Goal: Transaction & Acquisition: Obtain resource

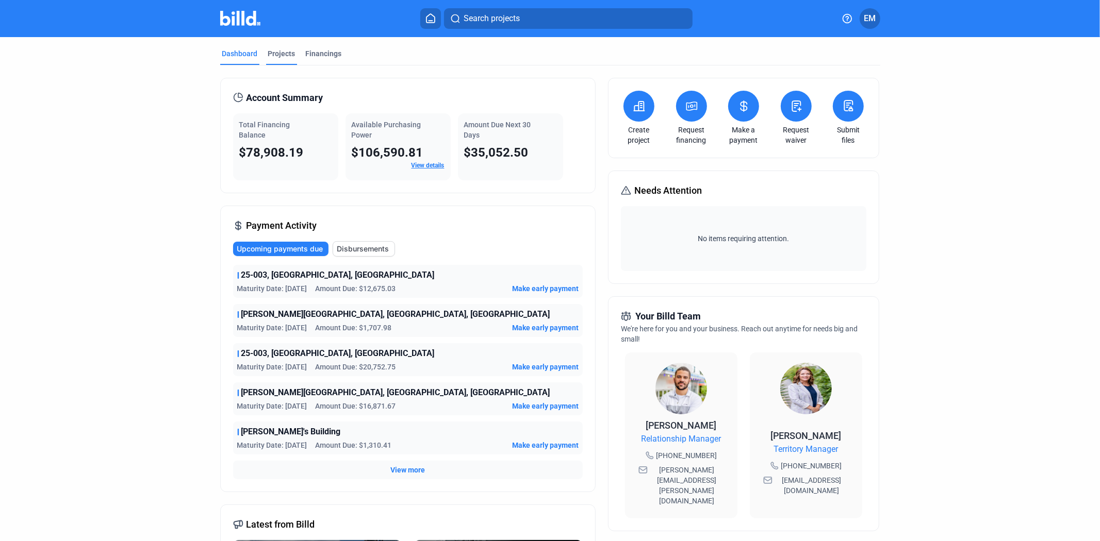
click at [275, 60] on div "Projects" at bounding box center [281, 56] width 31 height 16
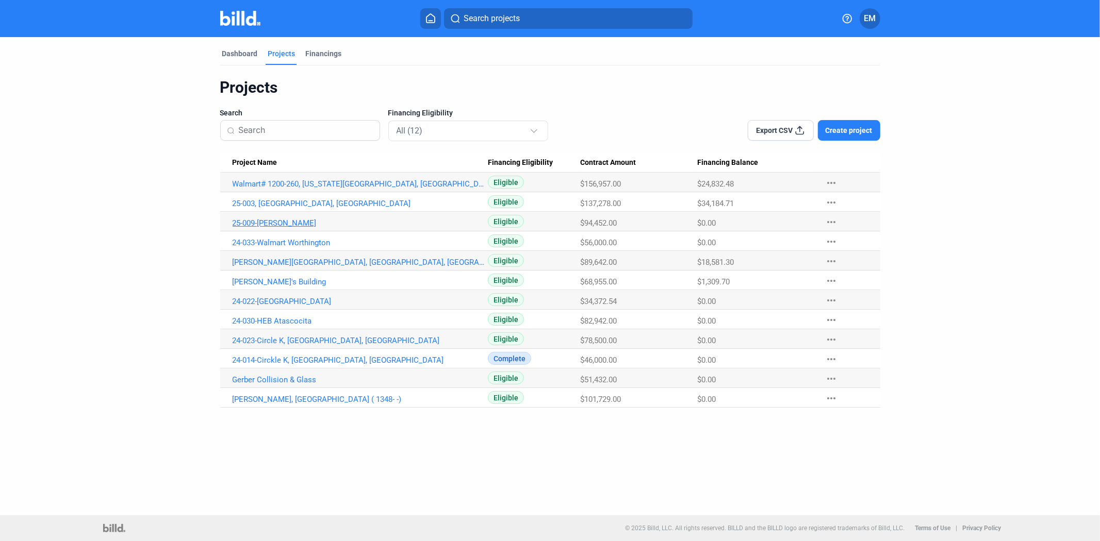
click at [295, 225] on link "25-009-[PERSON_NAME]" at bounding box center [361, 223] width 256 height 9
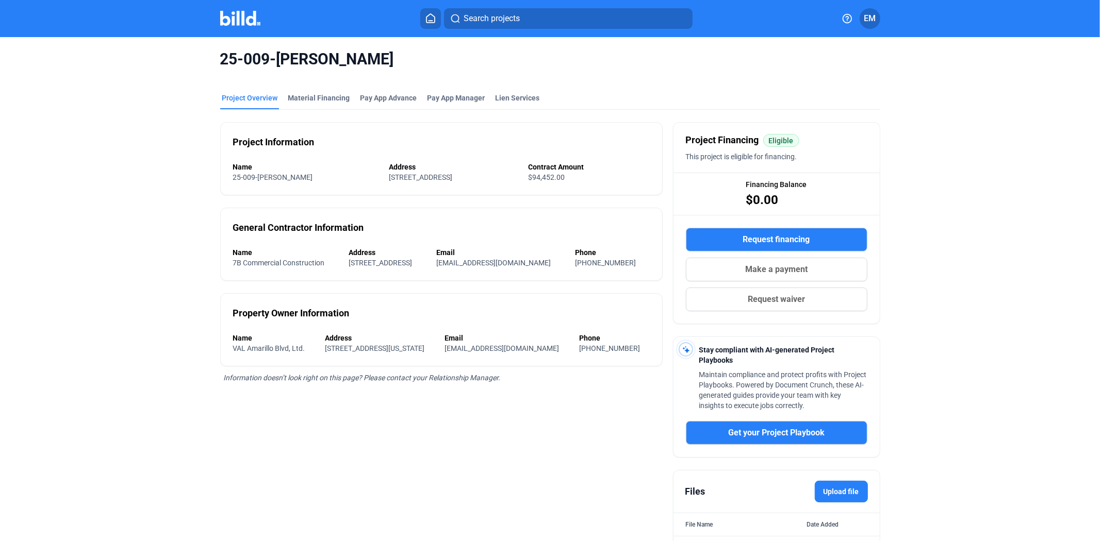
click at [747, 249] on button "Request financing" at bounding box center [776, 240] width 181 height 24
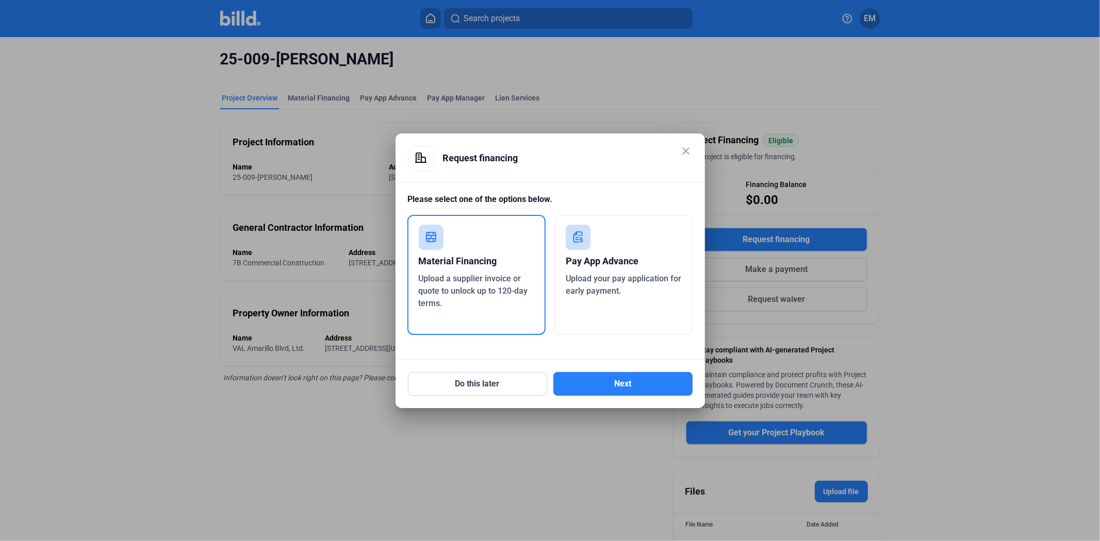
click at [453, 286] on span "Upload a supplier invoice or quote to unlock up to 120-day terms." at bounding box center [473, 291] width 109 height 35
click at [604, 388] on button "Next" at bounding box center [622, 384] width 139 height 24
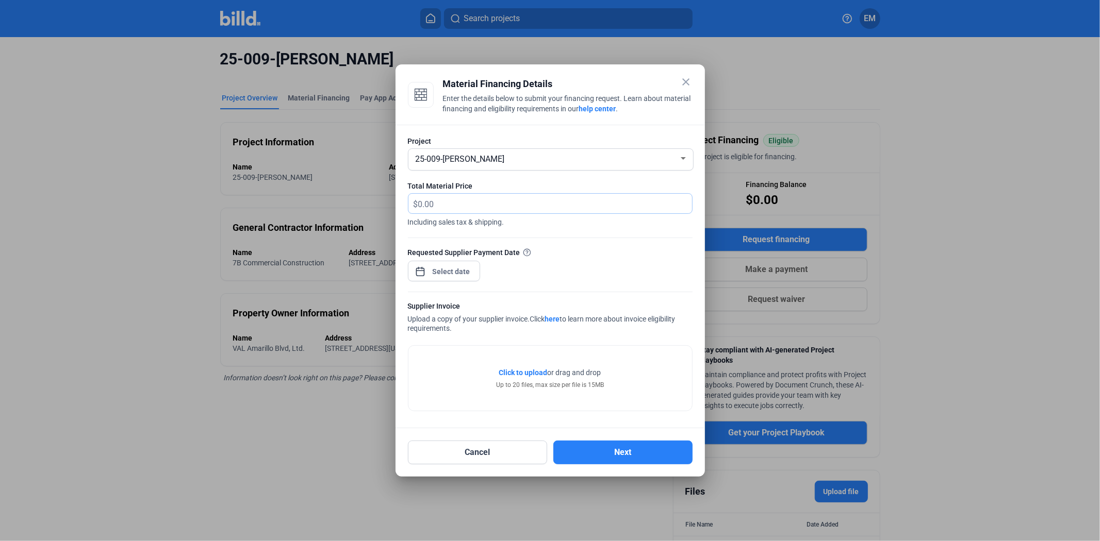
click at [473, 196] on input "text" at bounding box center [555, 204] width 274 height 20
drag, startPoint x: 476, startPoint y: 202, endPoint x: 349, endPoint y: 200, distance: 127.4
click at [349, 200] on div "close Material Financing Details Enter the details below to submit your financi…" at bounding box center [550, 270] width 1100 height 541
type input "1,752"
click at [456, 271] on div "close Material Financing Details Enter the details below to submit your financi…" at bounding box center [550, 270] width 1100 height 541
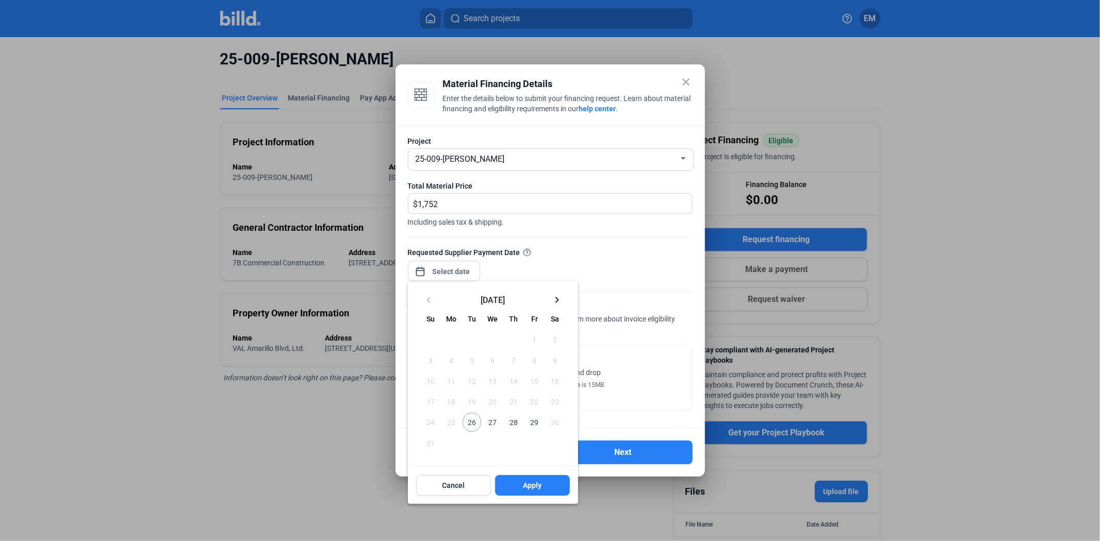
click at [478, 425] on span "26" at bounding box center [471, 422] width 19 height 19
click at [535, 480] on button "Apply" at bounding box center [532, 485] width 75 height 21
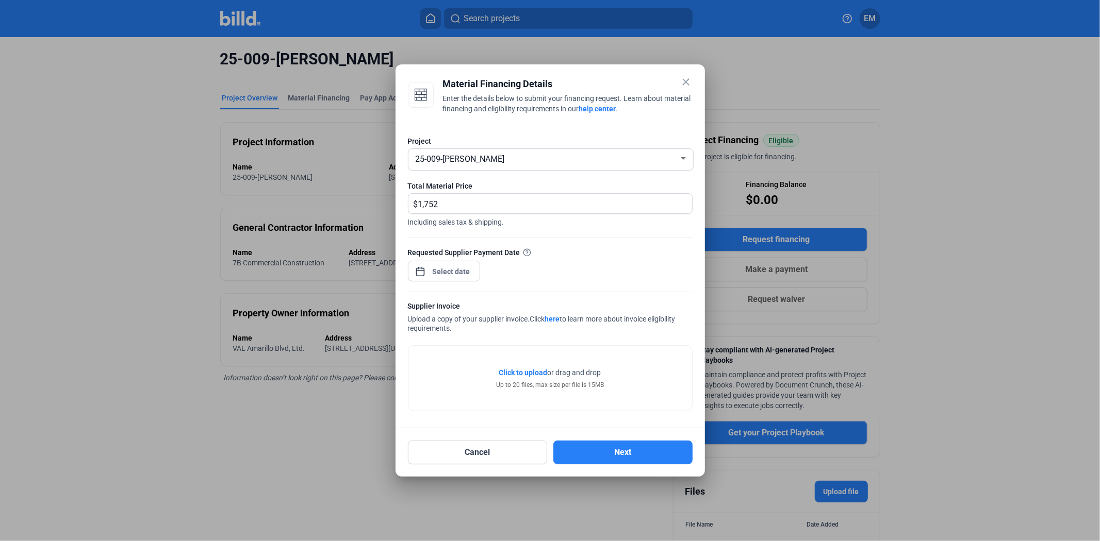
click at [532, 373] on span "Click to upload" at bounding box center [523, 373] width 48 height 8
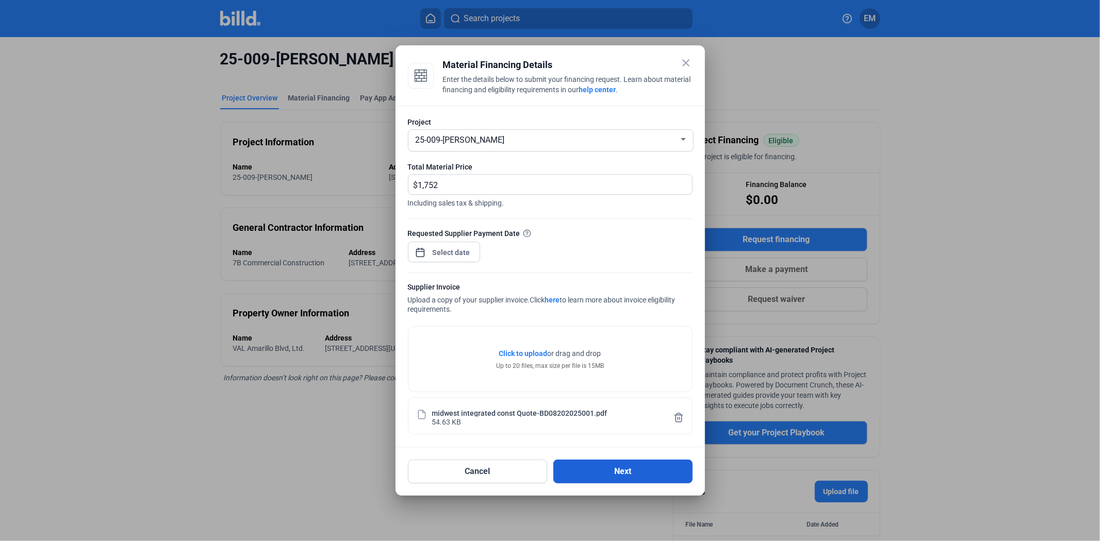
click at [614, 476] on button "Next" at bounding box center [622, 472] width 139 height 24
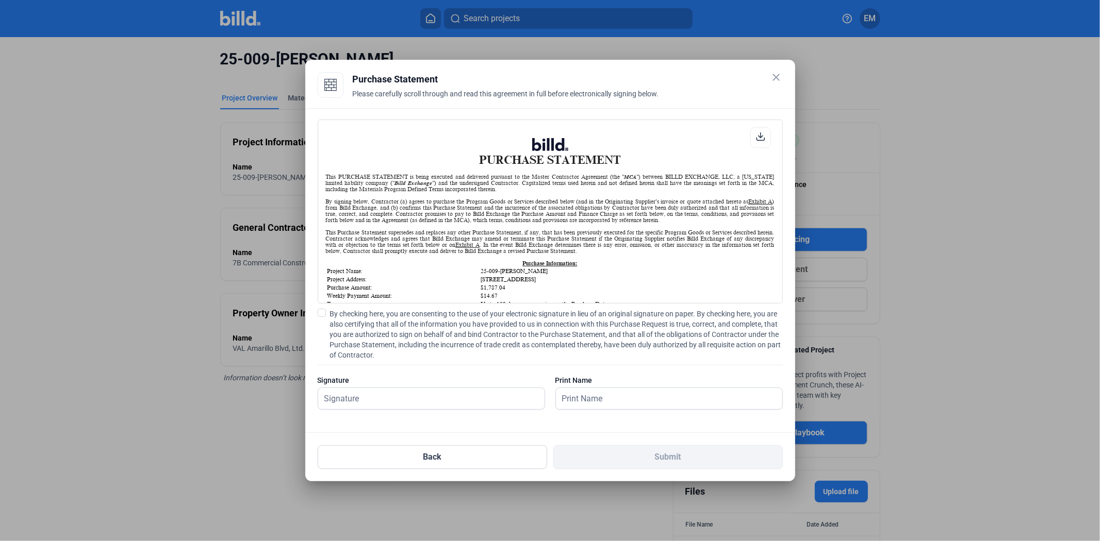
scroll to position [1, 0]
click at [320, 306] on div "PURCHASE STATEMENT This PURCHASE STATEMENT is being executed and delivered purs…" at bounding box center [550, 270] width 465 height 301
click at [321, 313] on span at bounding box center [322, 313] width 8 height 8
click at [0, 0] on input "By checking here, you are consenting to the use of your electronic signature in…" at bounding box center [0, 0] width 0 height 0
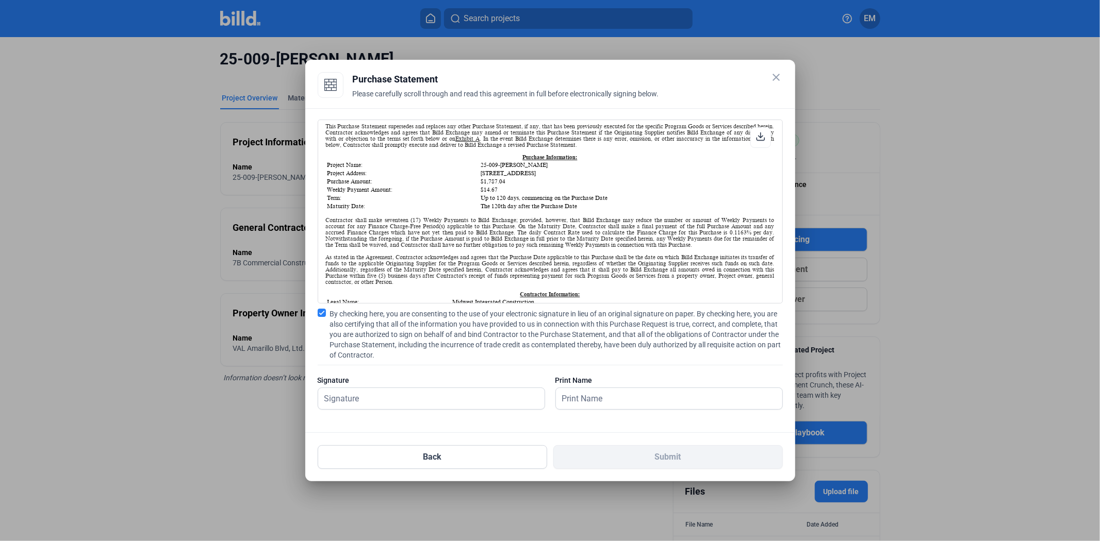
scroll to position [0, 0]
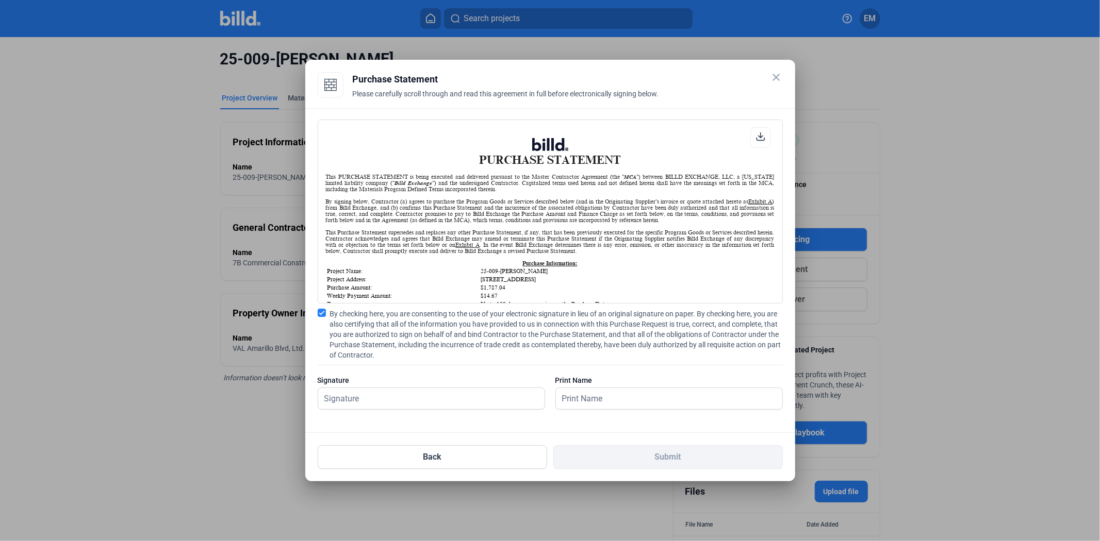
click at [779, 74] on mat-icon "close" at bounding box center [776, 77] width 12 height 12
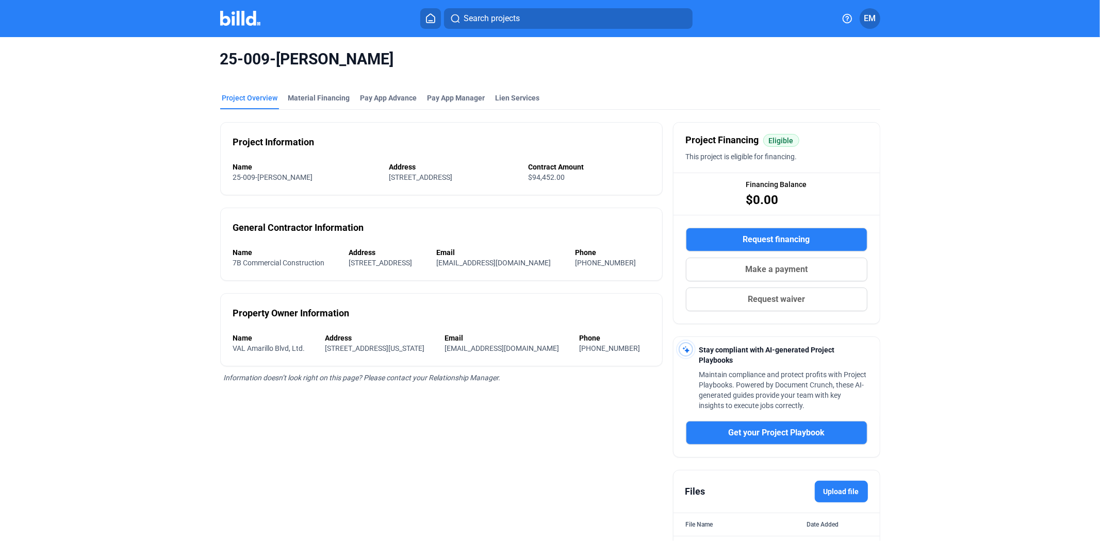
click at [750, 245] on span "Request financing" at bounding box center [776, 240] width 67 height 12
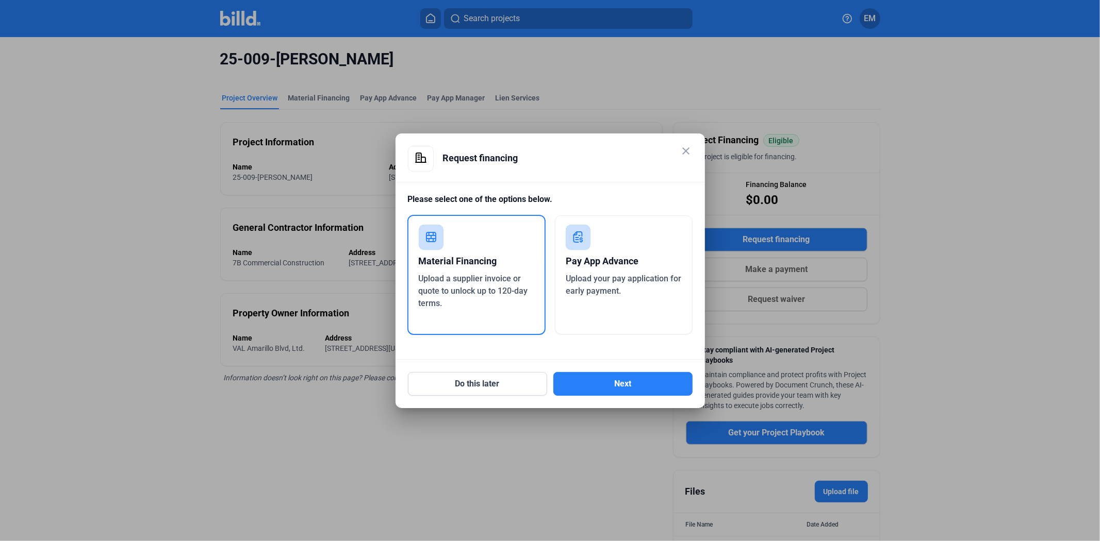
click at [460, 258] on div "Material Financing" at bounding box center [477, 261] width 116 height 23
click at [591, 387] on button "Next" at bounding box center [622, 384] width 139 height 24
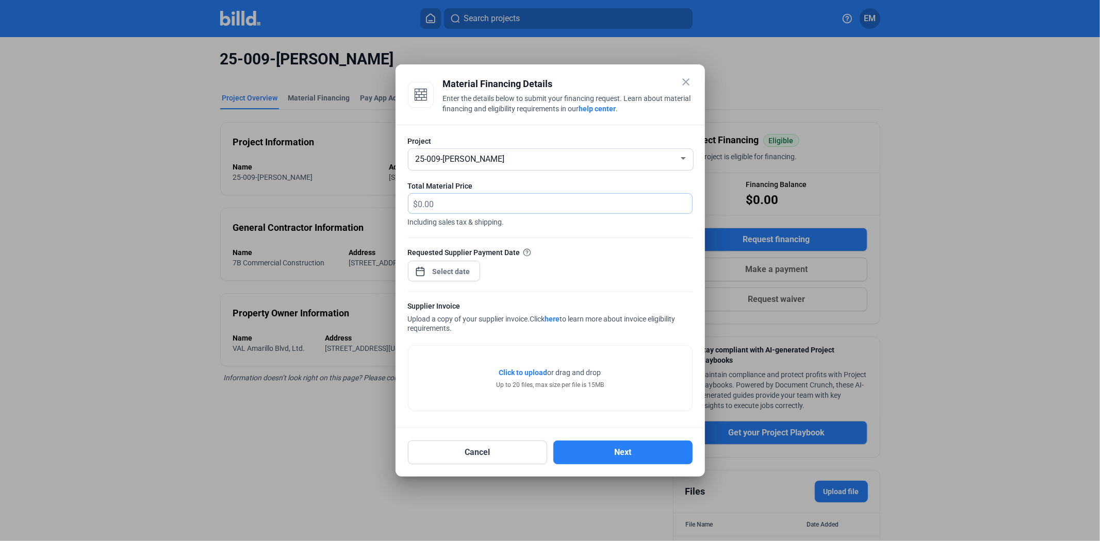
click at [442, 212] on input "text" at bounding box center [549, 204] width 262 height 20
type input "1,752"
click at [449, 269] on div "close Material Financing Details Enter the details below to submit your financi…" at bounding box center [550, 270] width 1100 height 541
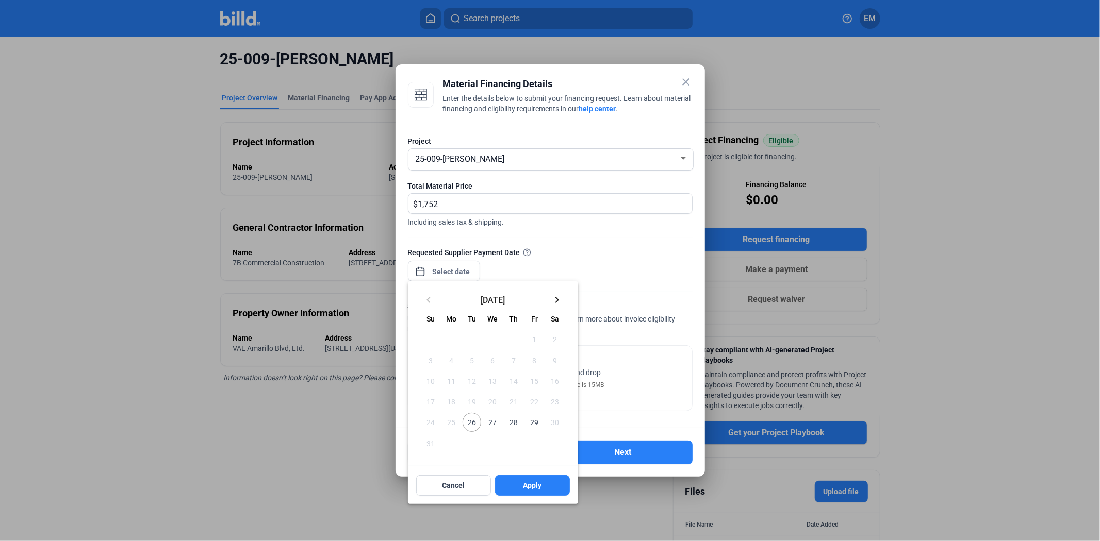
click at [463, 423] on span "26" at bounding box center [471, 422] width 19 height 19
click at [534, 485] on span "Apply" at bounding box center [532, 486] width 19 height 10
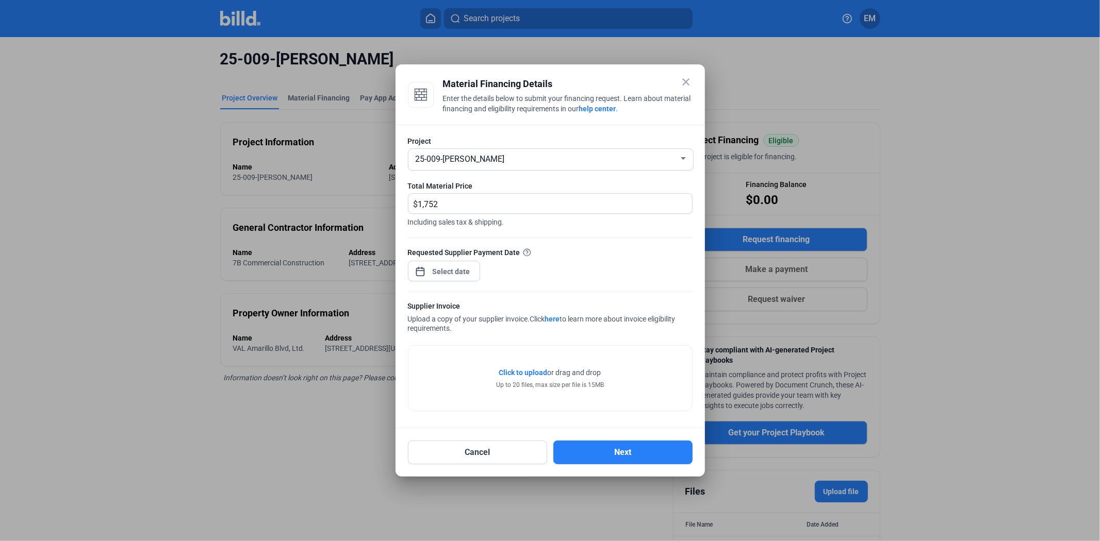
click at [528, 374] on span "Click to upload" at bounding box center [523, 373] width 48 height 8
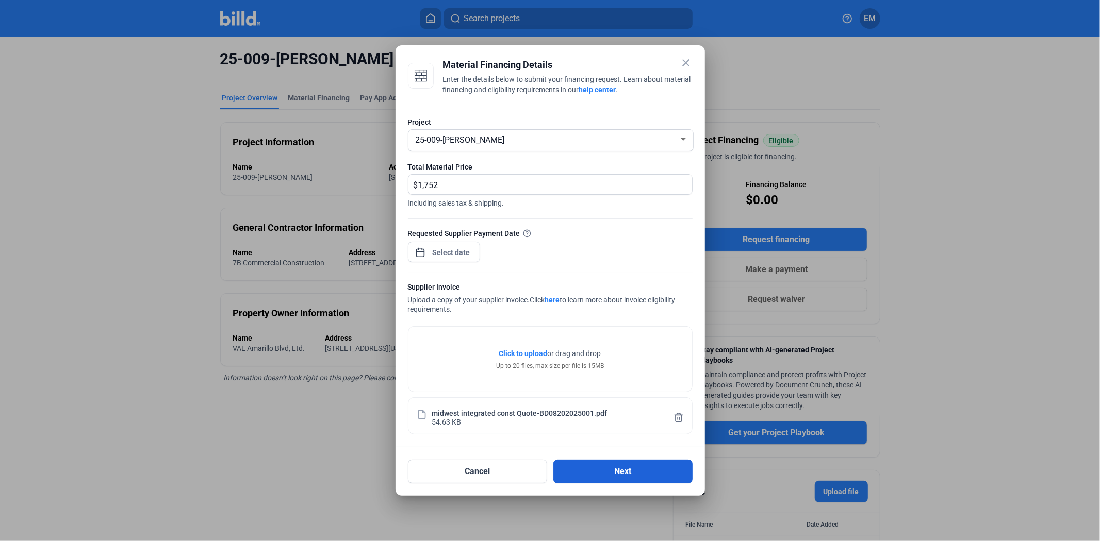
click at [614, 473] on button "Next" at bounding box center [622, 472] width 139 height 24
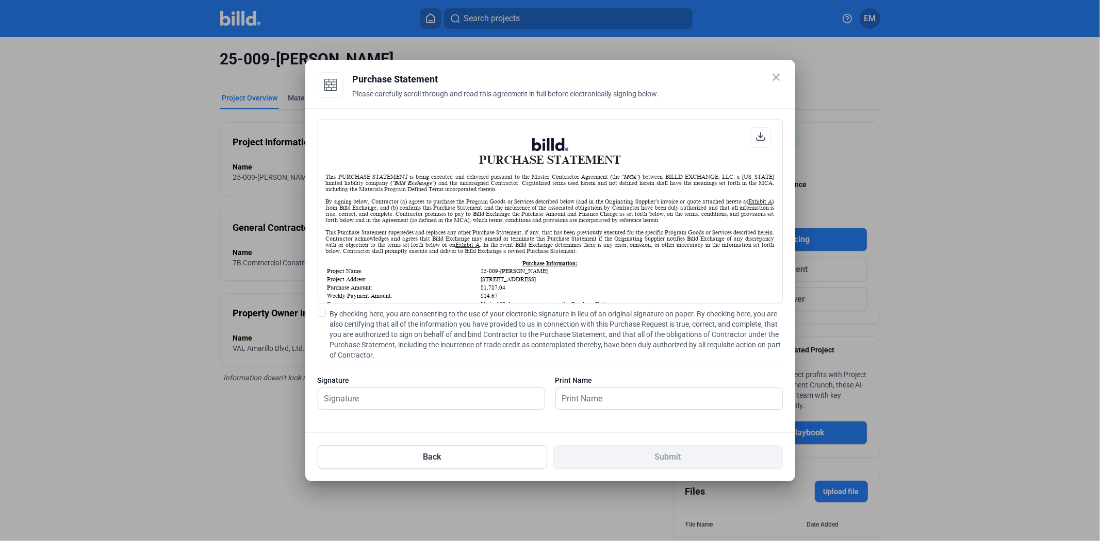
scroll to position [1, 0]
click at [323, 311] on span at bounding box center [322, 313] width 8 height 8
click at [0, 0] on input "By checking here, you are consenting to the use of your electronic signature in…" at bounding box center [0, 0] width 0 height 0
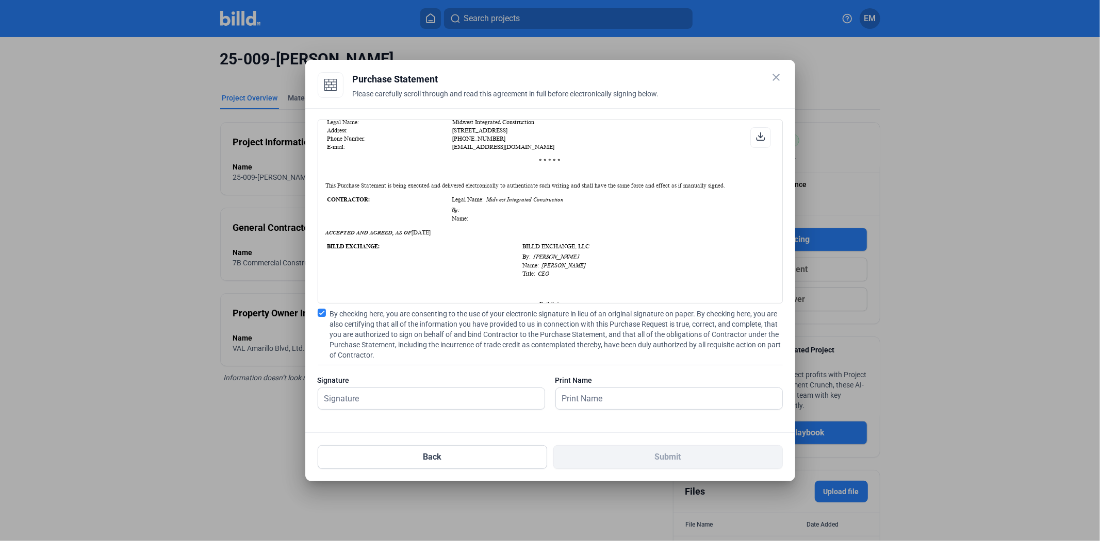
scroll to position [516, 0]
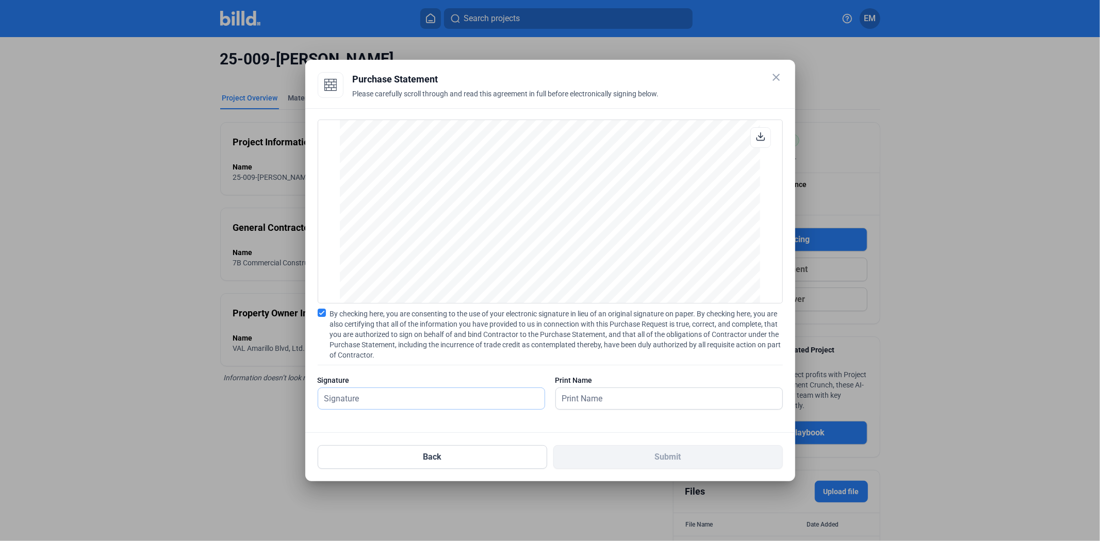
click at [465, 398] on input "text" at bounding box center [425, 398] width 215 height 21
type input "[PERSON_NAME]"
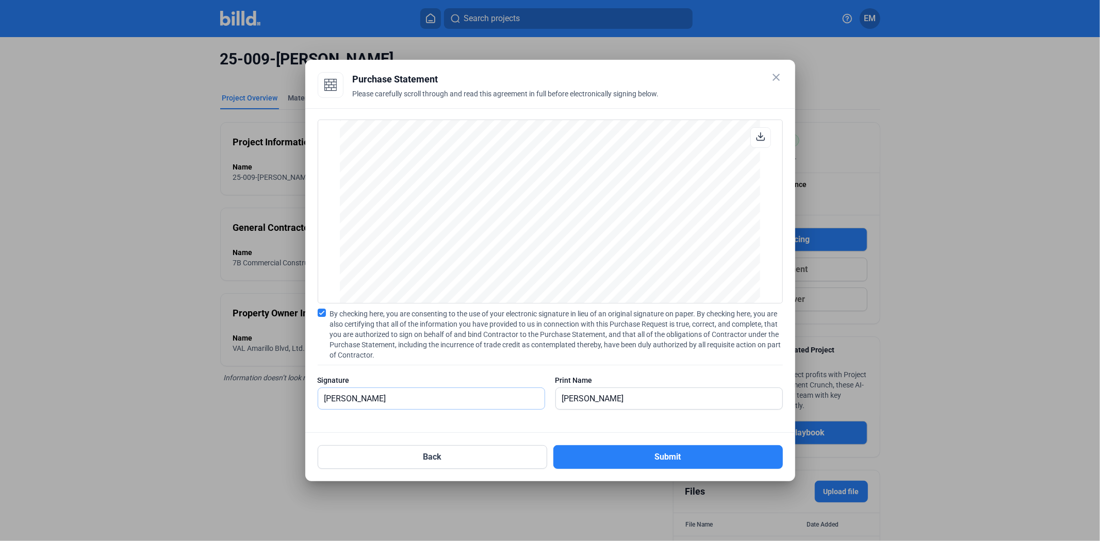
scroll to position [851, 0]
click at [676, 458] on button "Submit" at bounding box center [667, 457] width 229 height 24
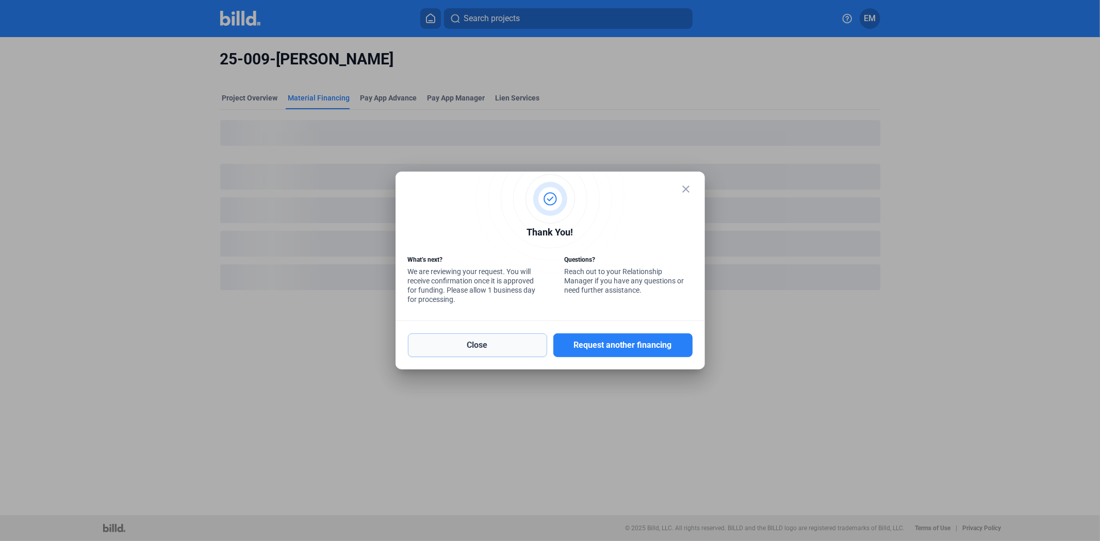
click at [499, 350] on button "Close" at bounding box center [477, 346] width 139 height 24
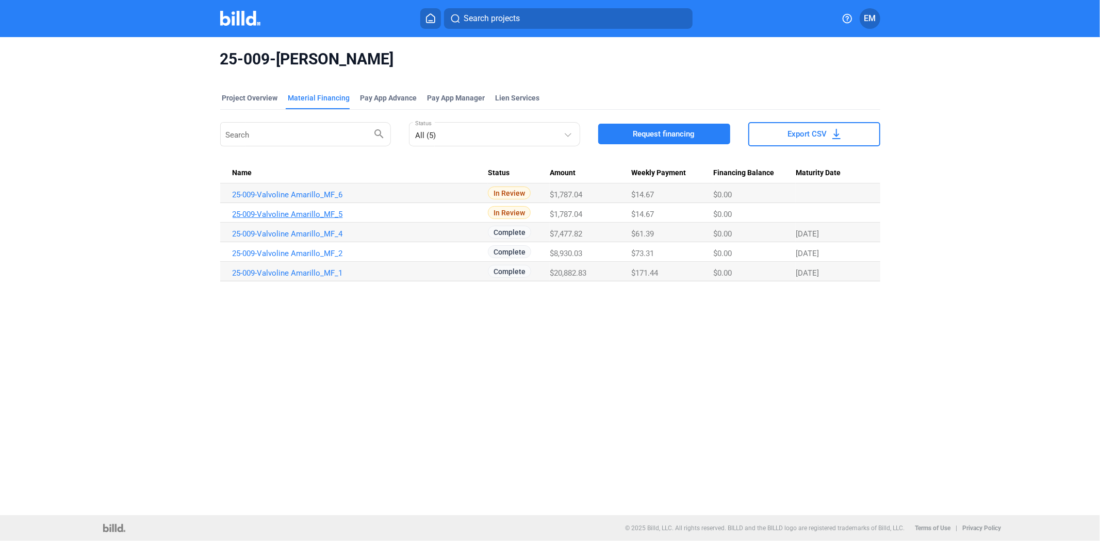
click at [287, 212] on link "25-009-Valvoline Amarillo_MF_5" at bounding box center [361, 214] width 256 height 9
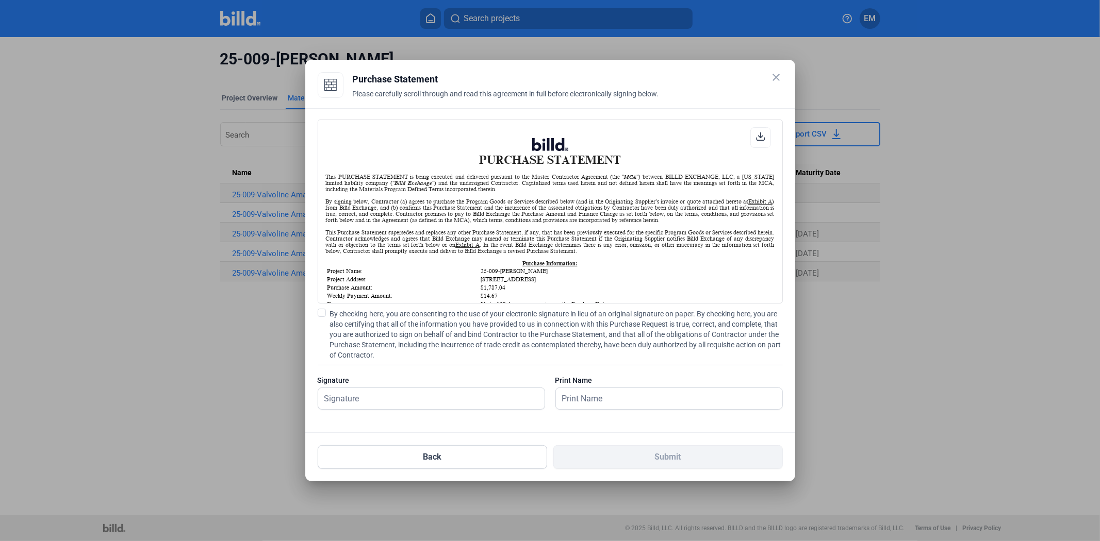
scroll to position [1, 0]
click at [431, 460] on button "Back" at bounding box center [432, 457] width 229 height 24
